Goal: Task Accomplishment & Management: Use online tool/utility

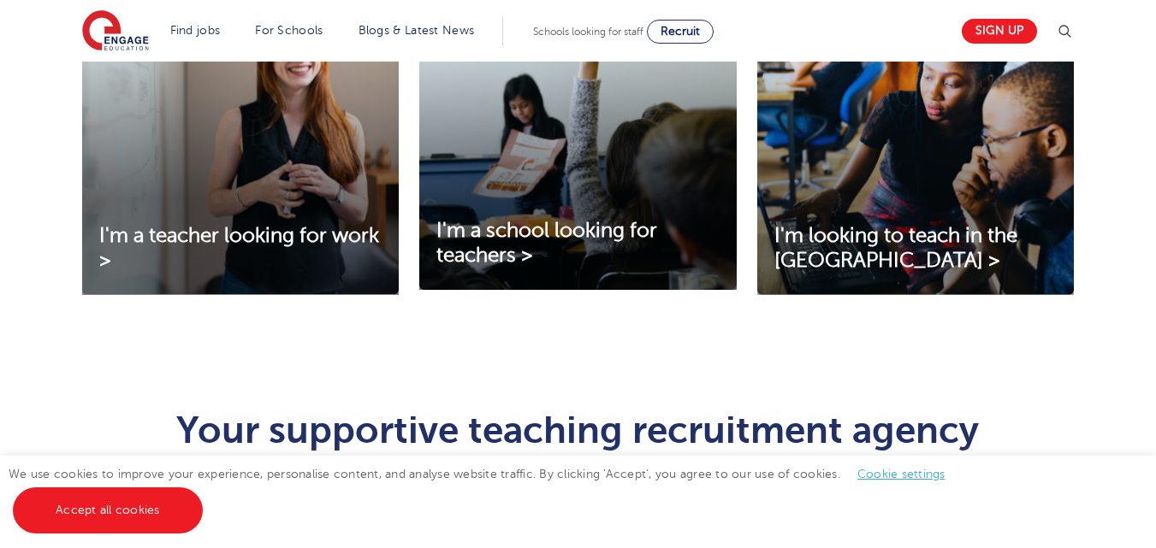
scroll to position [671, 0]
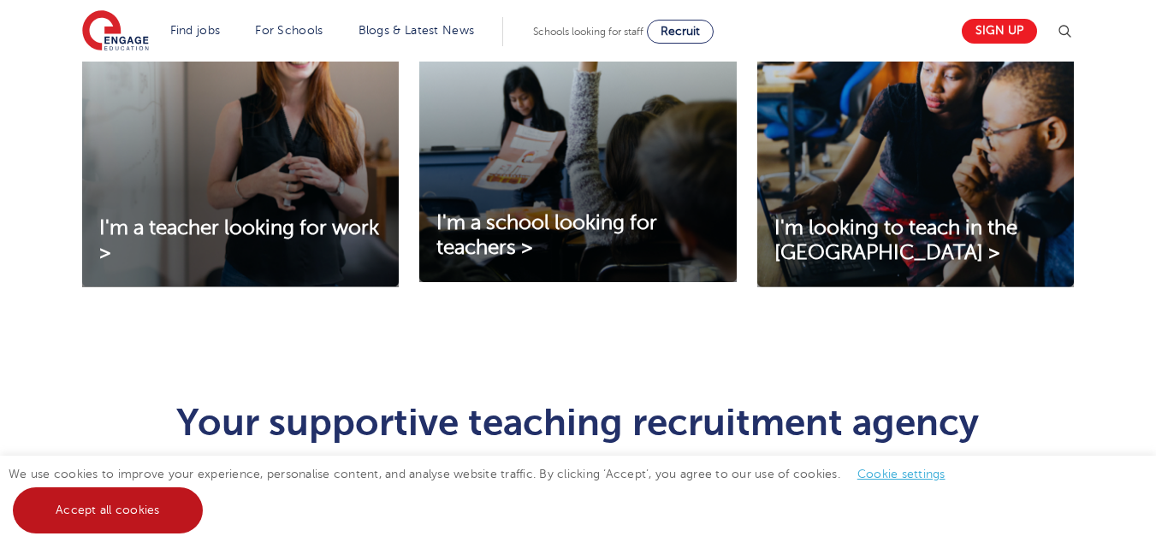
click at [153, 512] on link "Accept all cookies" at bounding box center [108, 511] width 190 height 46
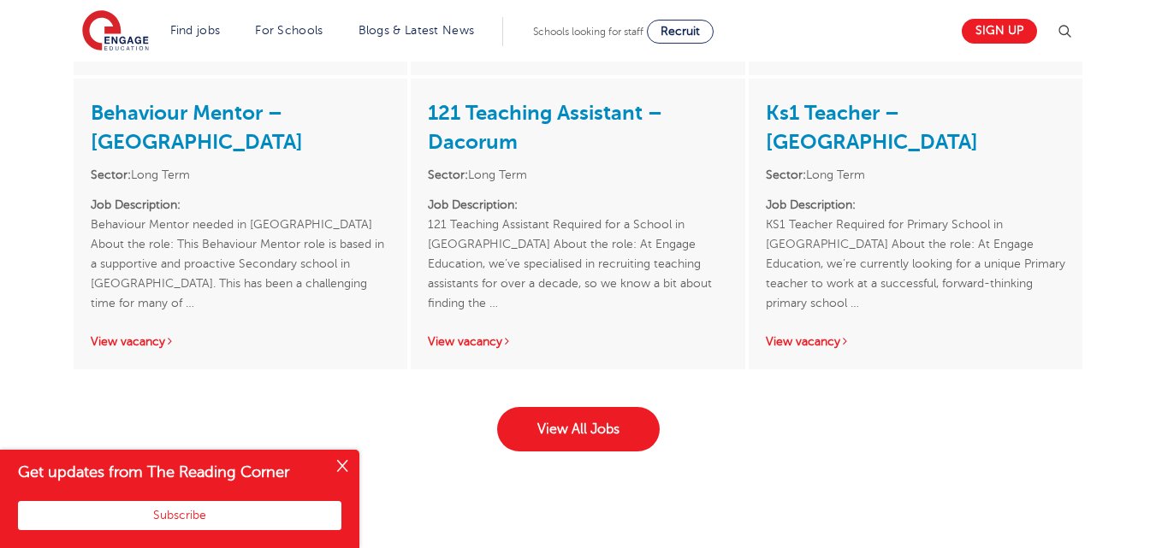
scroll to position [2861, 0]
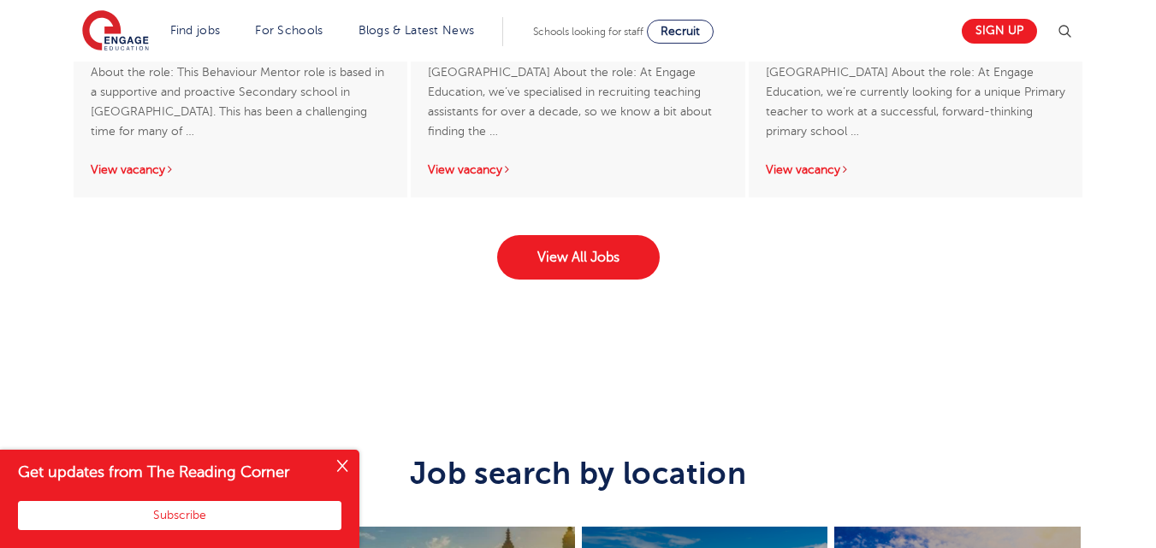
click at [624, 235] on link "View All Jobs" at bounding box center [578, 257] width 163 height 44
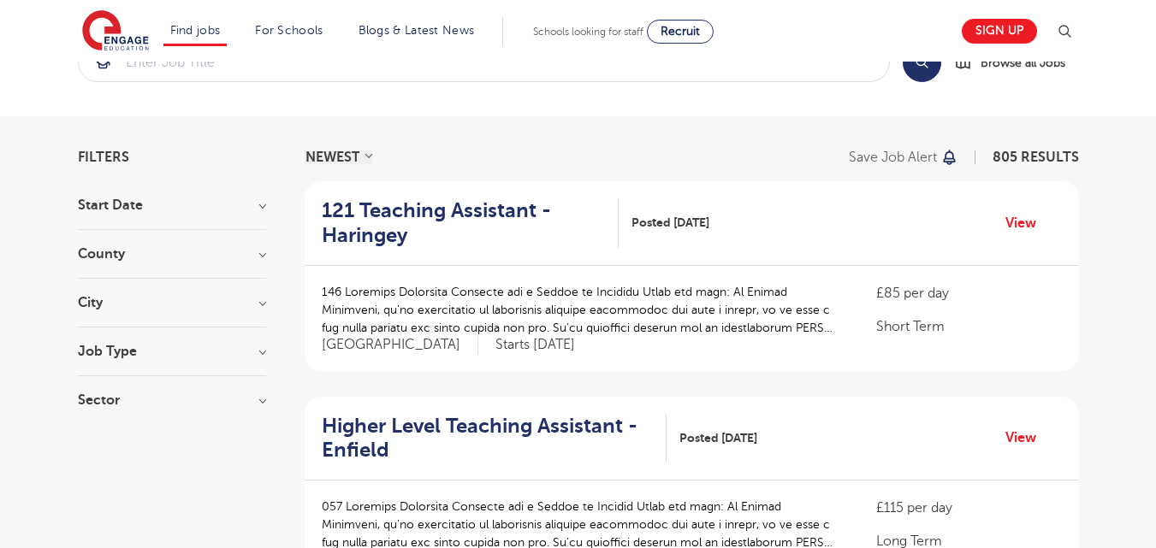
scroll to position [84, 0]
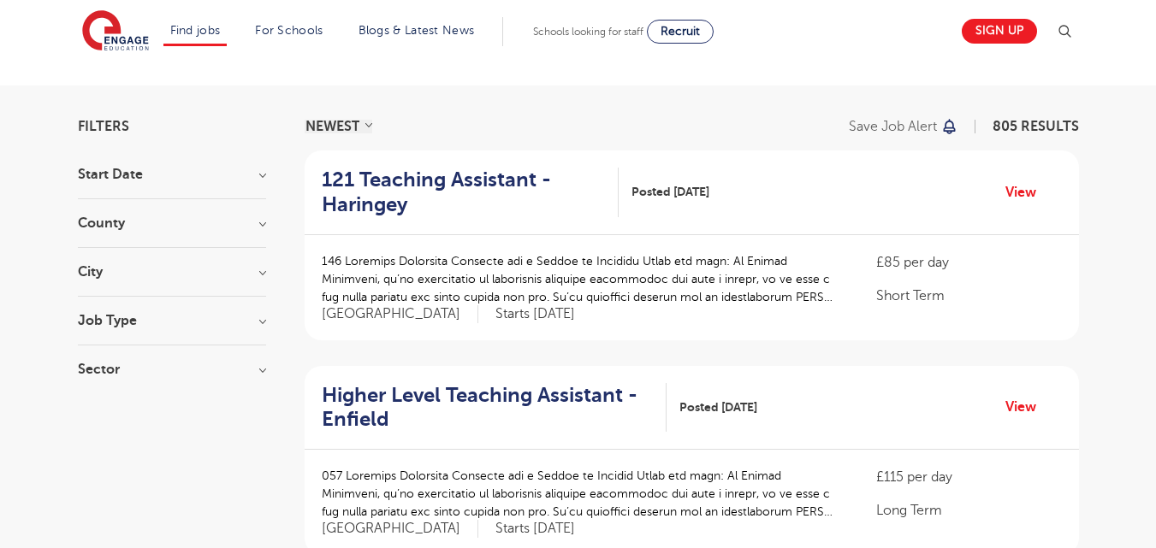
click at [262, 225] on h3 "County" at bounding box center [172, 223] width 188 height 14
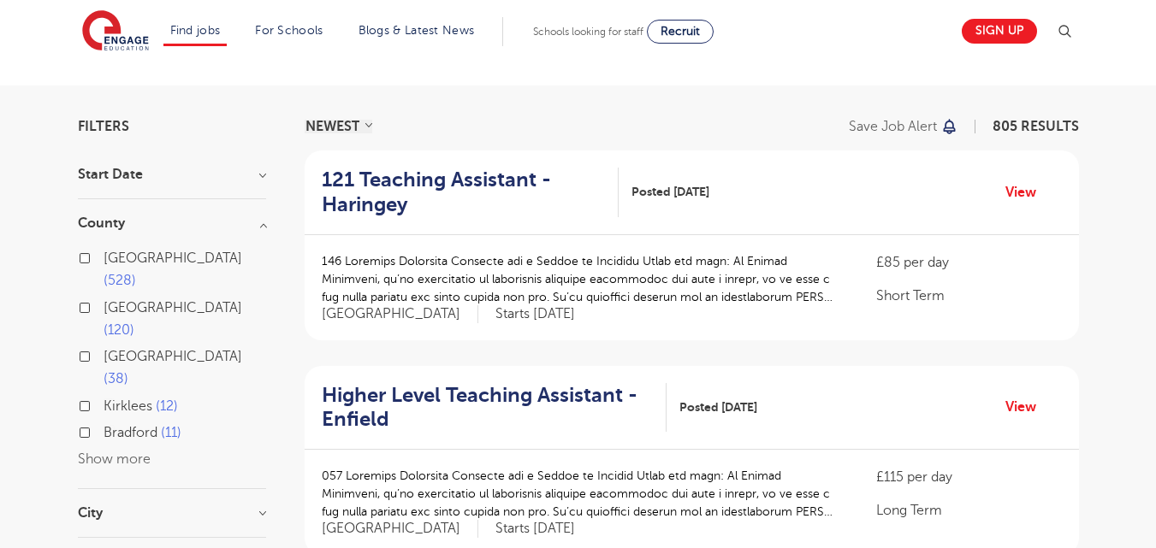
click at [111, 349] on input "Leeds 38" at bounding box center [109, 354] width 11 height 11
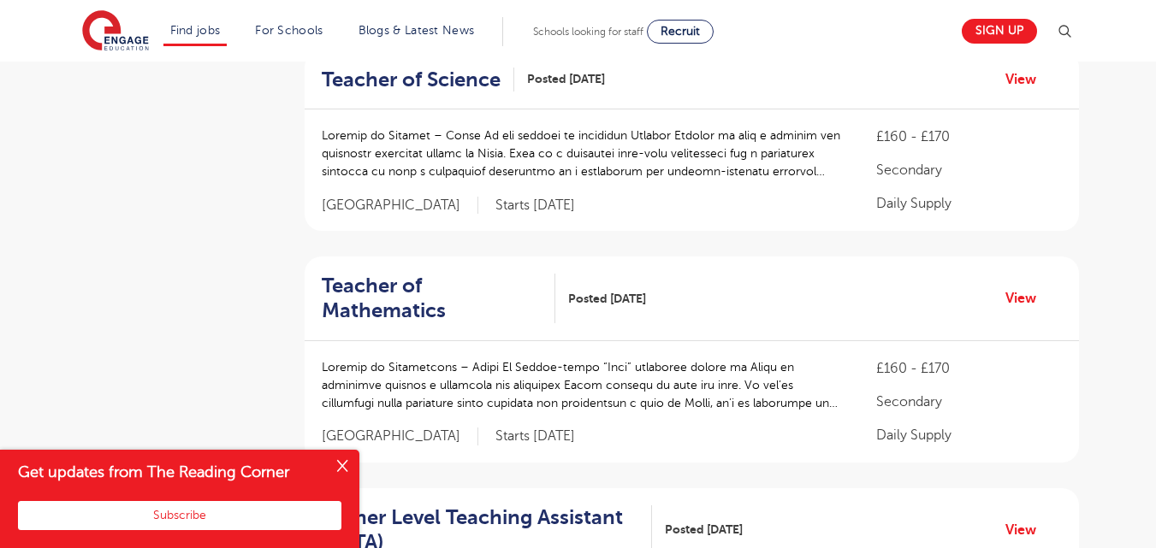
scroll to position [1086, 0]
click at [340, 470] on button "Close" at bounding box center [342, 467] width 34 height 34
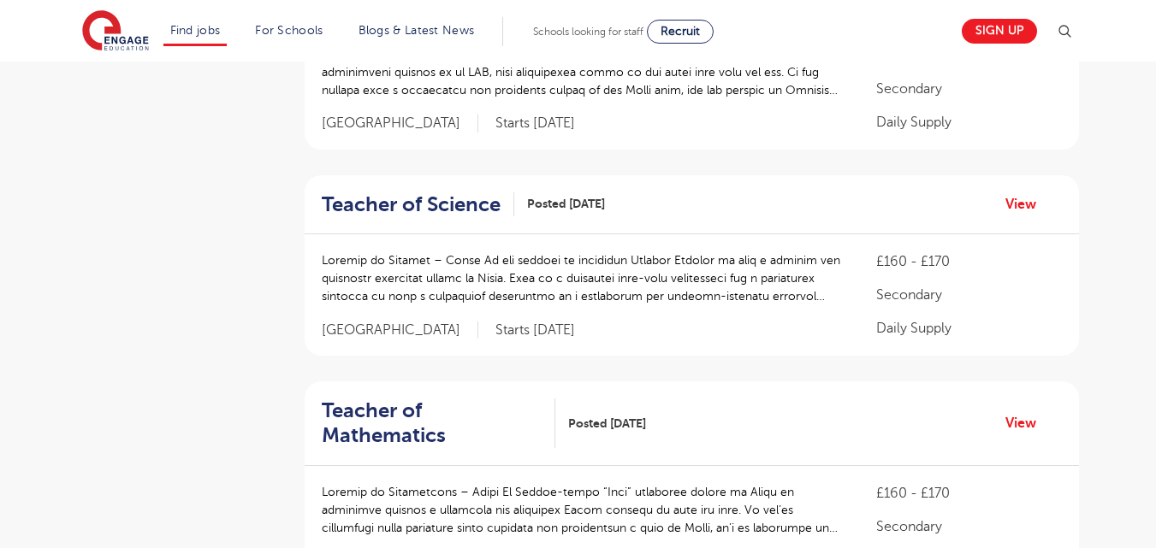
scroll to position [958, 0]
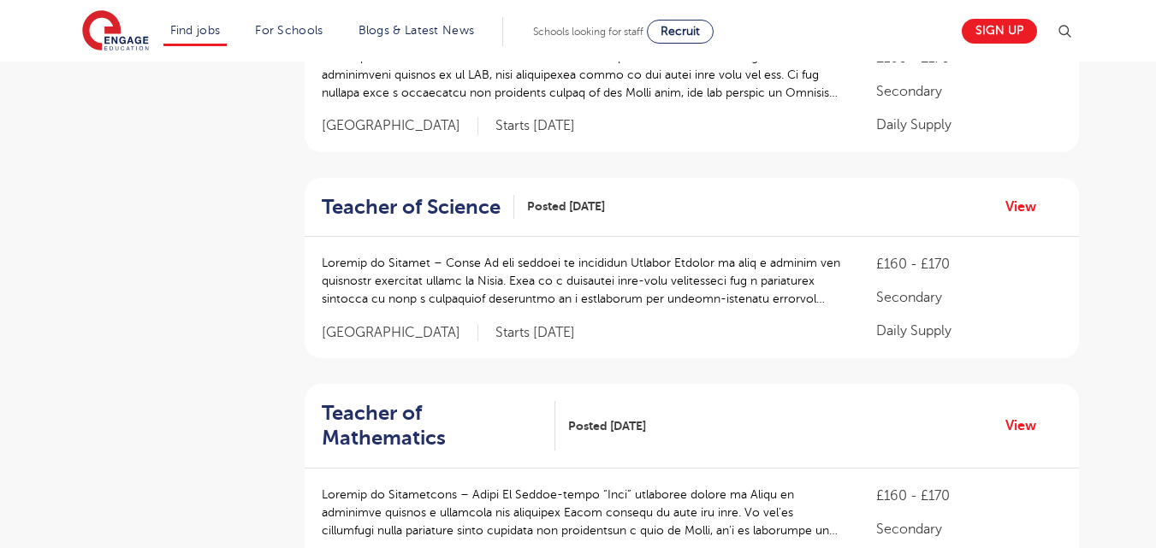
click at [573, 210] on span "Posted [DATE]" at bounding box center [566, 207] width 78 height 18
click at [442, 215] on h2 "Teacher of Science" at bounding box center [411, 207] width 179 height 25
